Goal: Find specific page/section: Find specific page/section

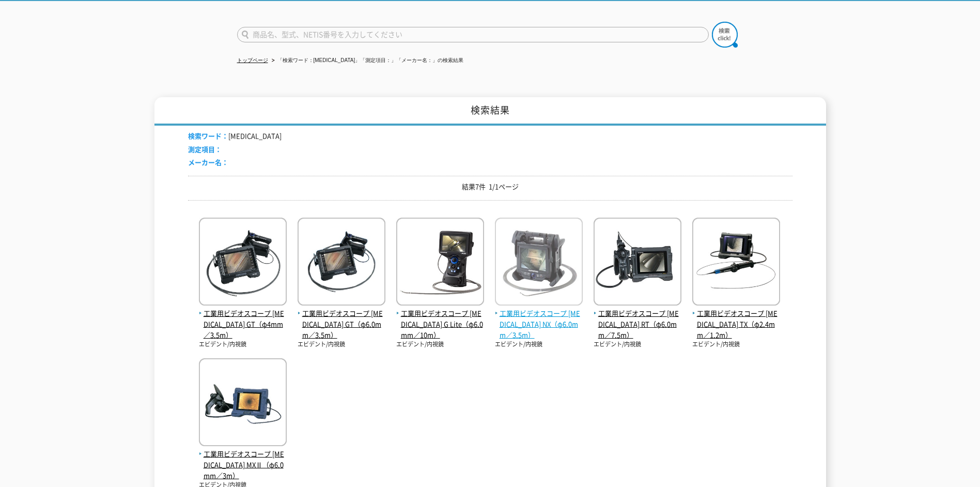
scroll to position [69, 0]
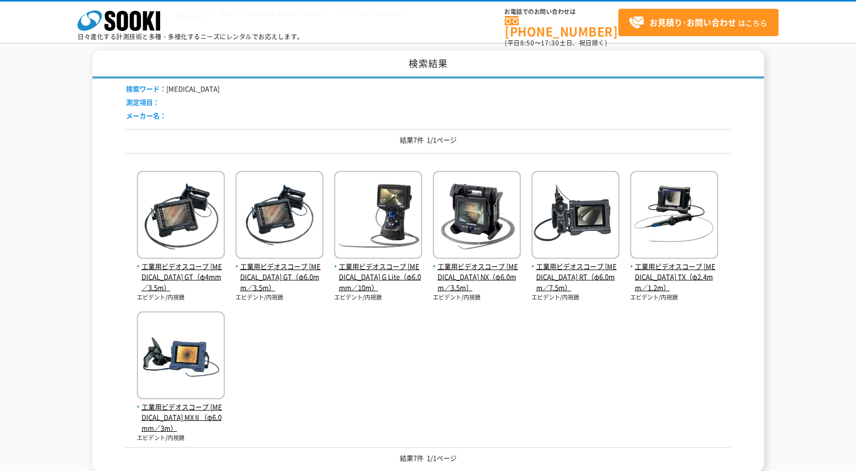
scroll to position [69, 0]
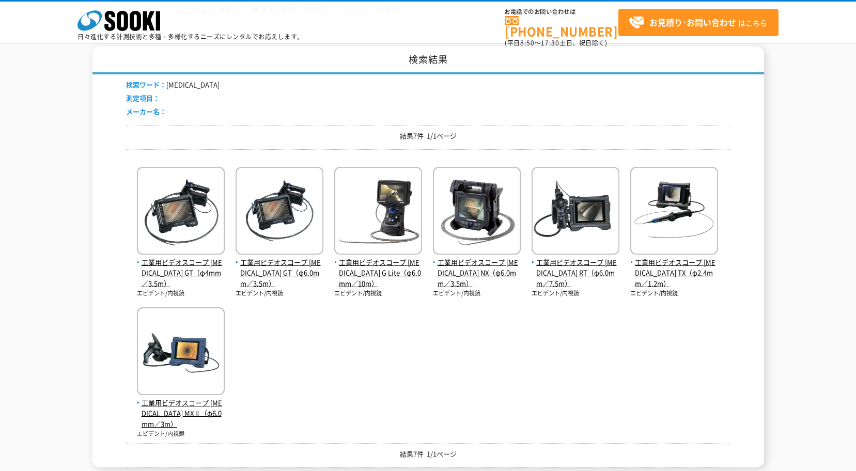
click at [422, 419] on div "工業用ビデオスコープ IPLEX GT（φ4mm／3.5m） エビデント/内視鏡 工業用ビデオスコープ IPLEX GT（φ6.0mm／3.5m）" at bounding box center [428, 293] width 605 height 270
